Goal: Check status

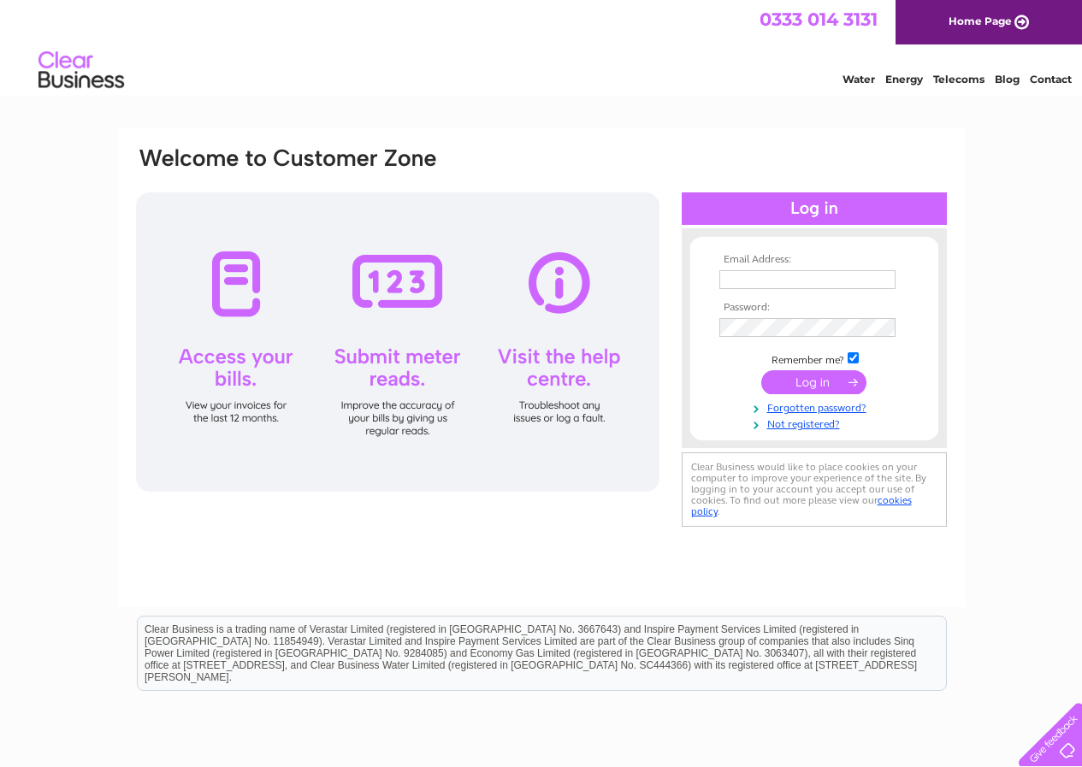
type input "rvautostranent@yahoo.co.uk"
click at [826, 385] on input "submit" at bounding box center [813, 382] width 105 height 24
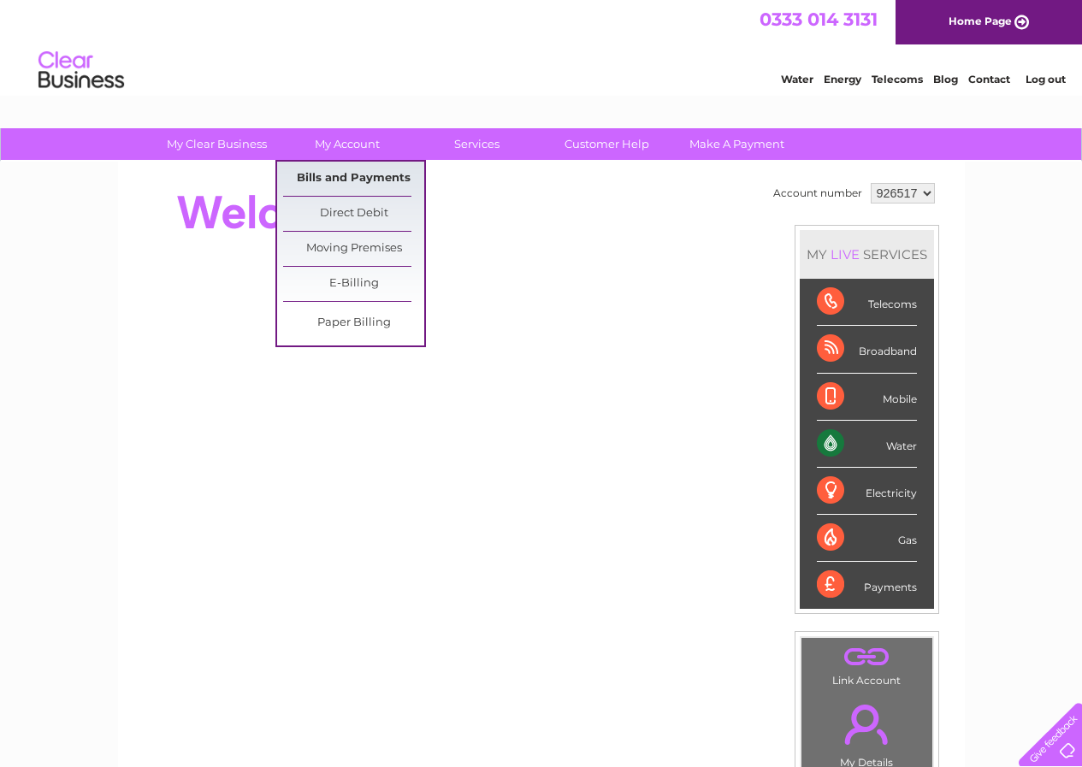
click at [330, 171] on link "Bills and Payments" at bounding box center [353, 179] width 141 height 34
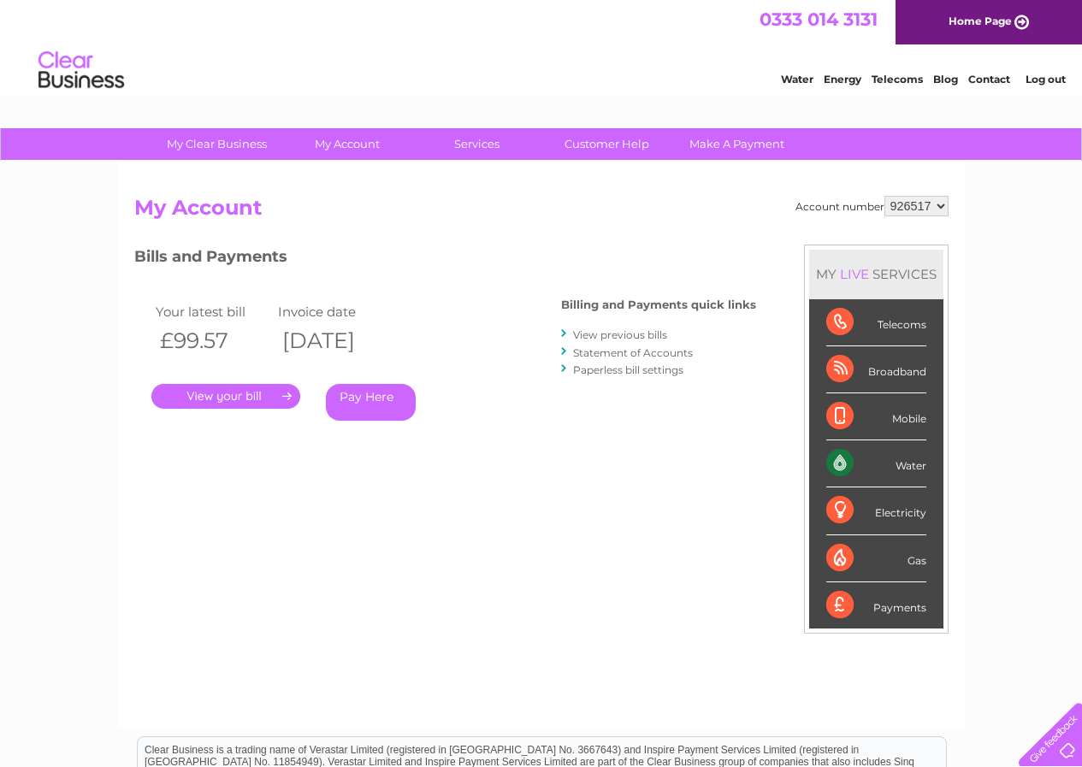
click at [891, 517] on div "Electricity" at bounding box center [876, 511] width 100 height 47
click at [939, 206] on select "926517 927039 971840 981437" at bounding box center [916, 206] width 64 height 21
select select "927039"
click at [884, 196] on select "926517 927039 971840 981437" at bounding box center [916, 206] width 64 height 21
click at [945, 203] on select "926517 927039 971840 981437" at bounding box center [916, 206] width 64 height 21
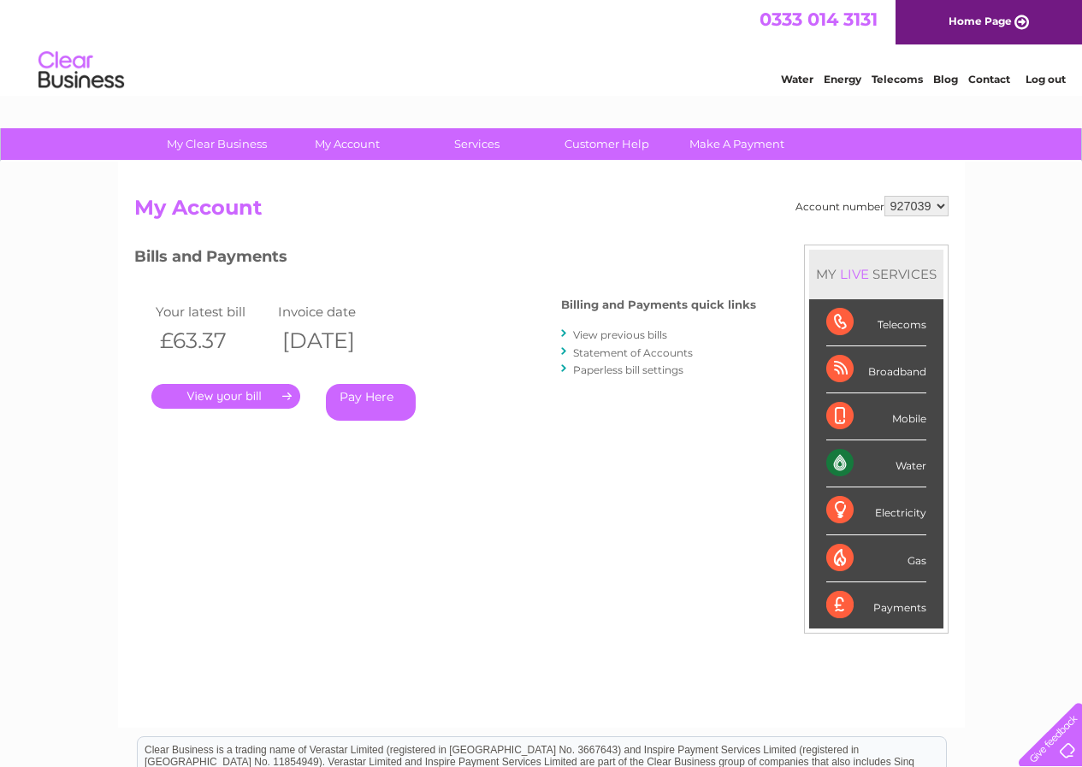
select select "971840"
click at [884, 196] on select "926517 927039 971840 981437" at bounding box center [916, 206] width 64 height 21
click at [204, 397] on link "." at bounding box center [225, 396] width 149 height 25
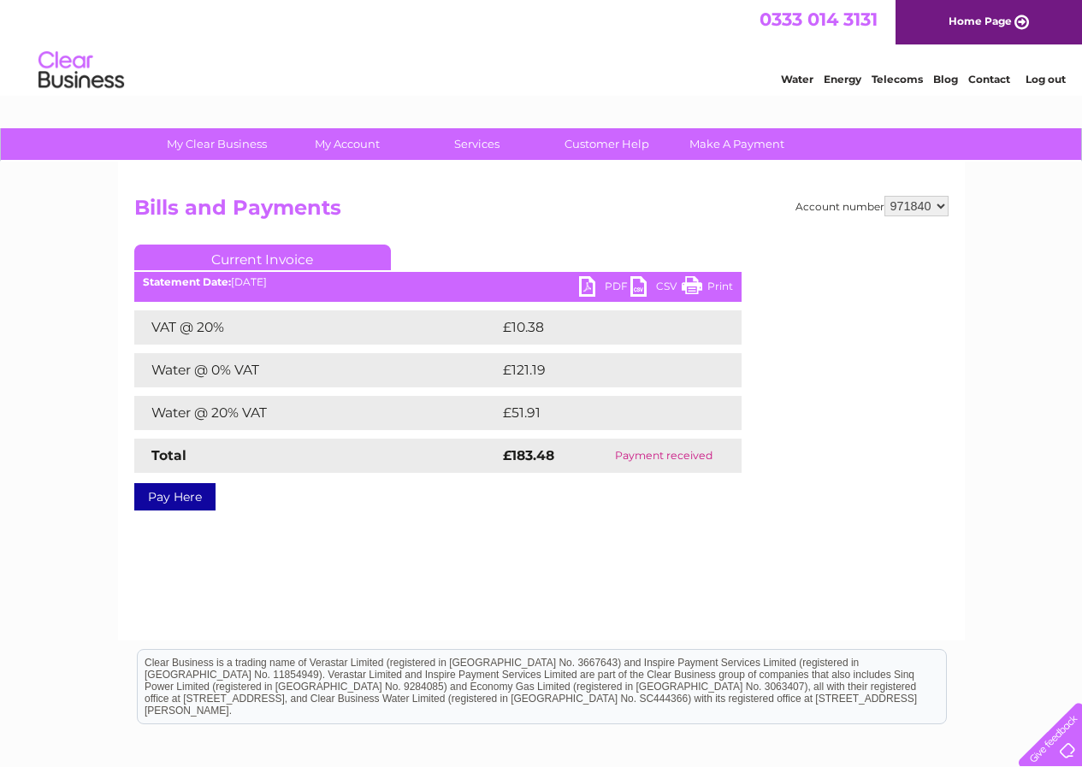
click at [941, 207] on select "926517 927039 971840 981437" at bounding box center [916, 206] width 64 height 21
select select "981437"
click at [884, 196] on select "926517 927039 971840 981437" at bounding box center [916, 206] width 64 height 21
